Goal: Task Accomplishment & Management: Manage account settings

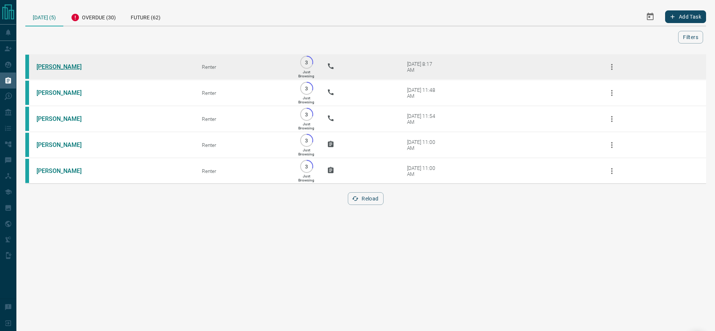
click at [70, 65] on link "[PERSON_NAME]" at bounding box center [64, 66] width 56 height 7
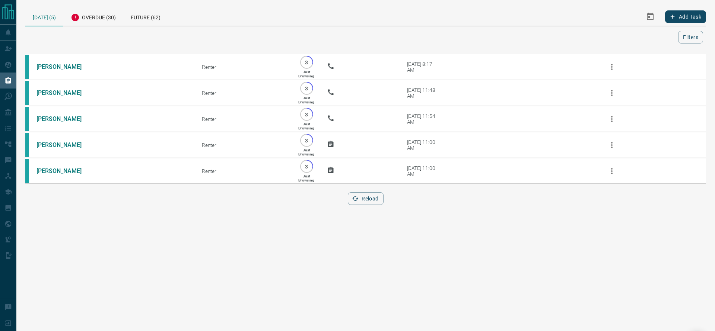
click at [36, 15] on div "[DATE] (5)" at bounding box center [44, 16] width 38 height 19
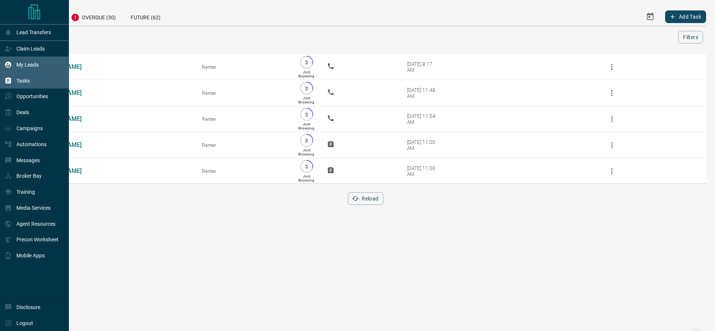
click at [0, 66] on div "My Leads" at bounding box center [34, 65] width 69 height 16
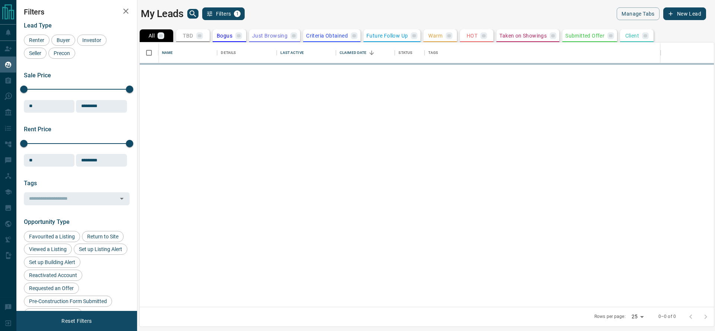
scroll to position [256, 565]
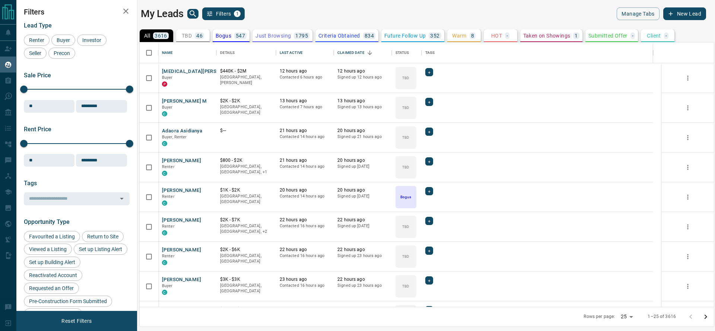
click at [191, 32] on button "TBD 46" at bounding box center [193, 35] width 34 height 13
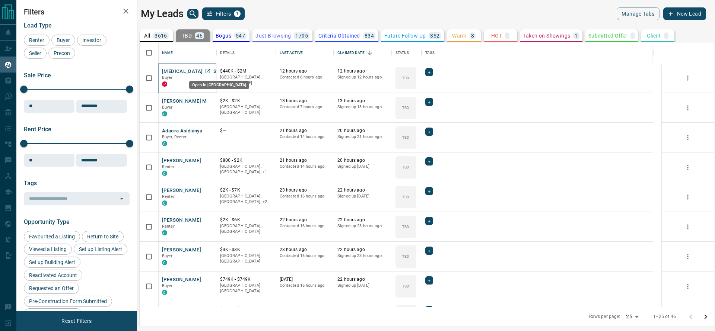
click at [211, 71] on link "Open in New Tab" at bounding box center [208, 71] width 10 height 10
click at [209, 104] on link "Open in New Tab" at bounding box center [208, 101] width 10 height 10
click at [208, 129] on icon "Open in New Tab" at bounding box center [208, 131] width 6 height 6
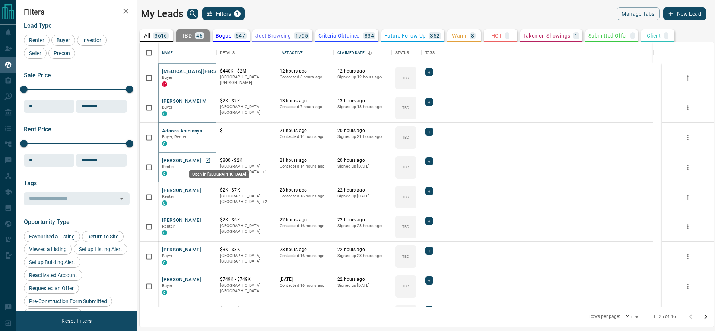
click at [209, 162] on icon "Open in New Tab" at bounding box center [207, 160] width 4 height 4
click at [208, 188] on icon "Open in New Tab" at bounding box center [208, 190] width 6 height 6
click at [206, 223] on link "Open in New Tab" at bounding box center [208, 220] width 10 height 10
click at [207, 250] on icon "Open in New Tab" at bounding box center [207, 250] width 4 height 4
click at [206, 281] on icon "Open in New Tab" at bounding box center [208, 280] width 6 height 6
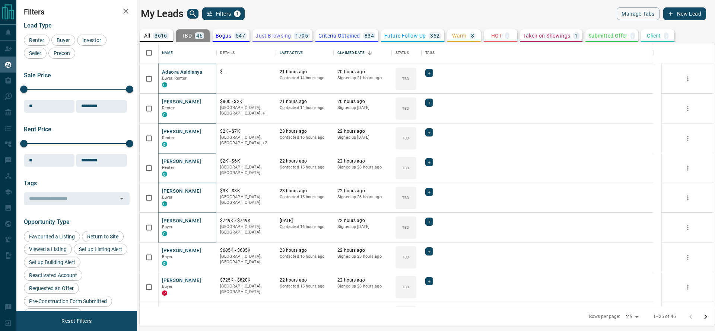
scroll to position [59, 0]
click at [209, 251] on icon "Open in New Tab" at bounding box center [208, 250] width 6 height 6
click at [208, 280] on icon "Open in New Tab" at bounding box center [208, 280] width 6 height 6
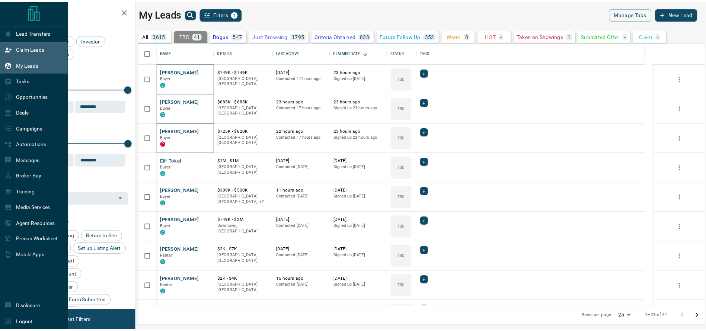
scroll to position [0, 0]
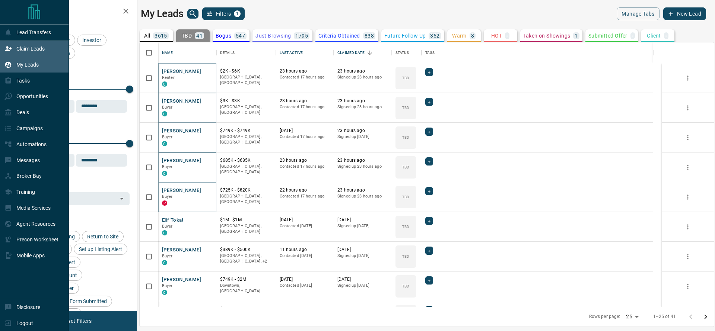
click at [0, 47] on div "Claim Leads" at bounding box center [34, 49] width 69 height 16
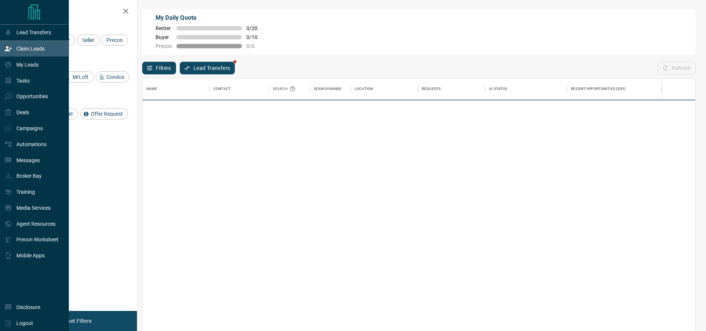
scroll to position [245, 544]
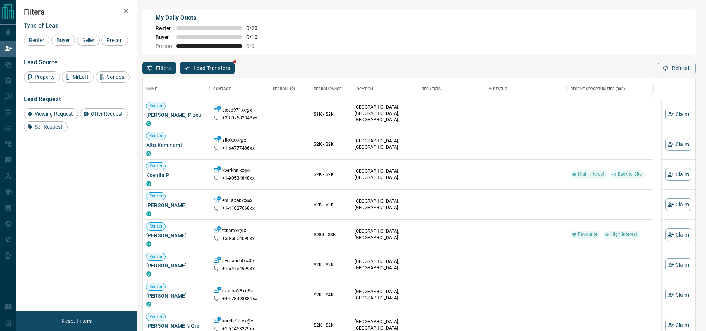
click at [668, 76] on div "Name Contact Search Search Range Location Requests AI Status Recent Opportuniti…" at bounding box center [419, 203] width 554 height 258
click at [670, 66] on button "Refresh" at bounding box center [677, 68] width 38 height 13
